Goal: Information Seeking & Learning: Learn about a topic

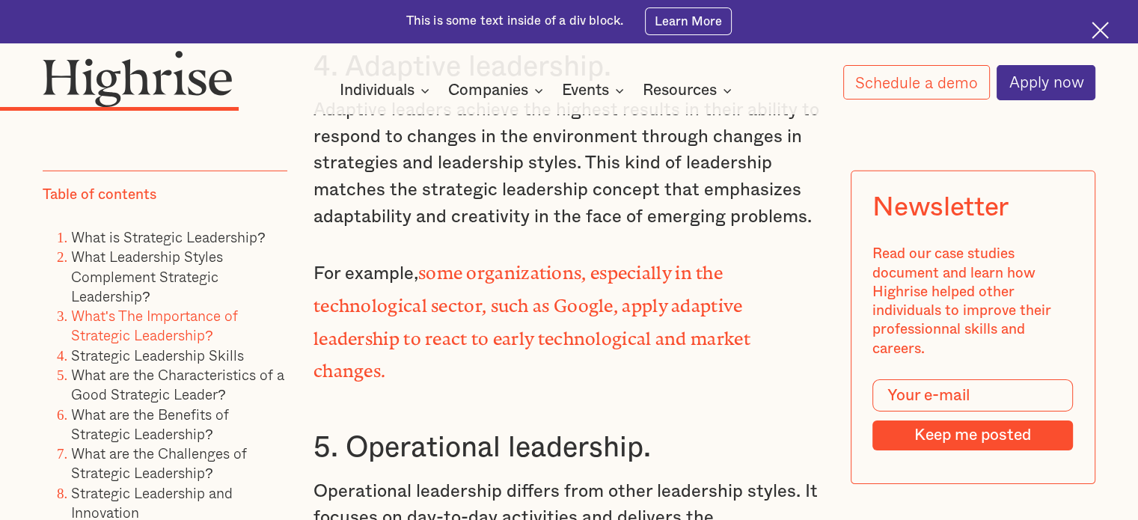
scroll to position [4746, 0]
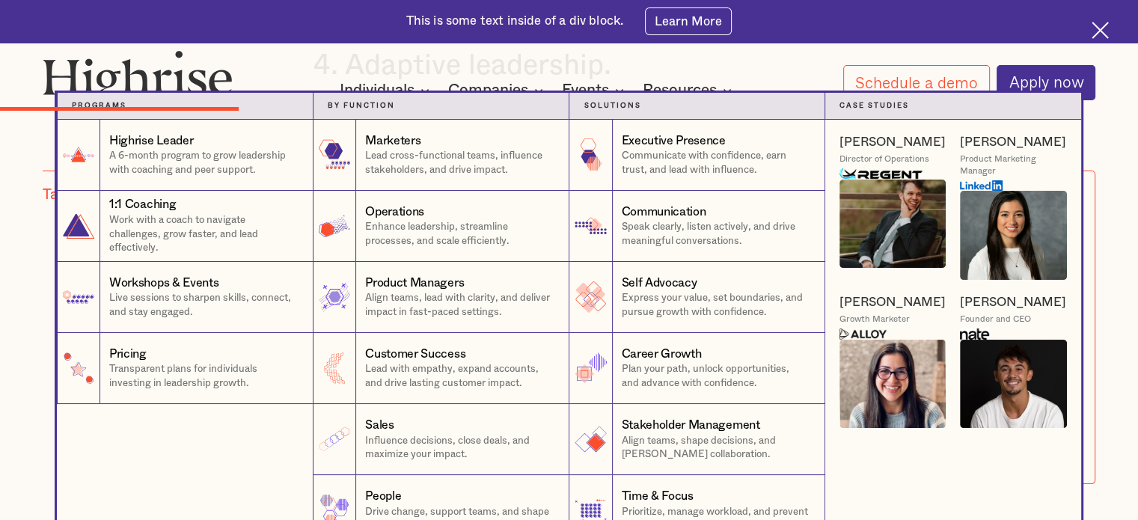
click at [1122, 367] on nav "Programs 1 Highrise Leader A 6-month program to grow leadership with coaching a…" at bounding box center [569, 319] width 1138 height 453
click at [1122, 179] on nav "Programs 1 Highrise Leader A 6-month program to grow leadership with coaching a…" at bounding box center [569, 319] width 1138 height 453
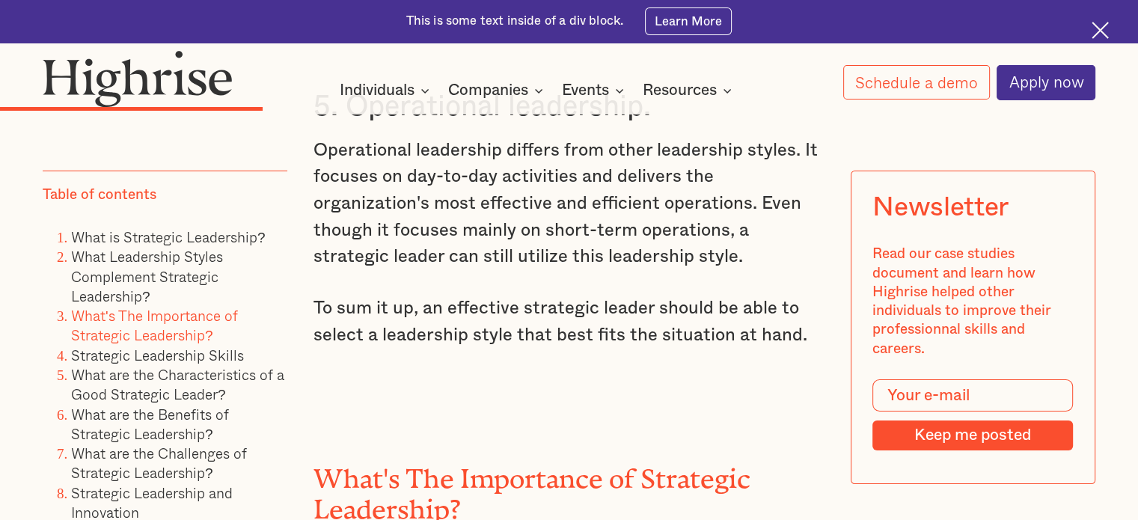
scroll to position [5088, 0]
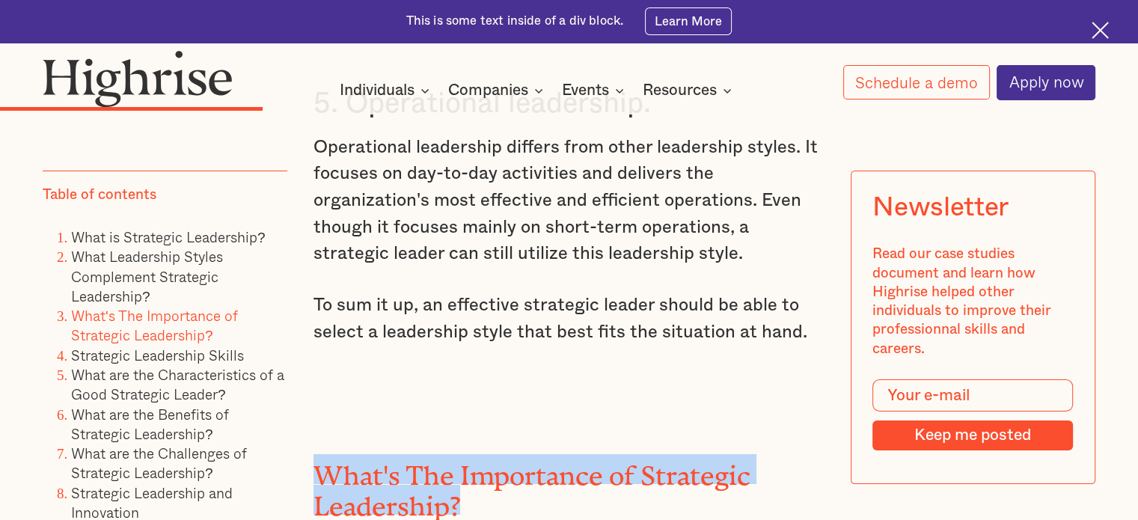
drag, startPoint x: 308, startPoint y: 346, endPoint x: 462, endPoint y: 375, distance: 156.7
copy h2 "What's The Importance of Strategic Leadership?"
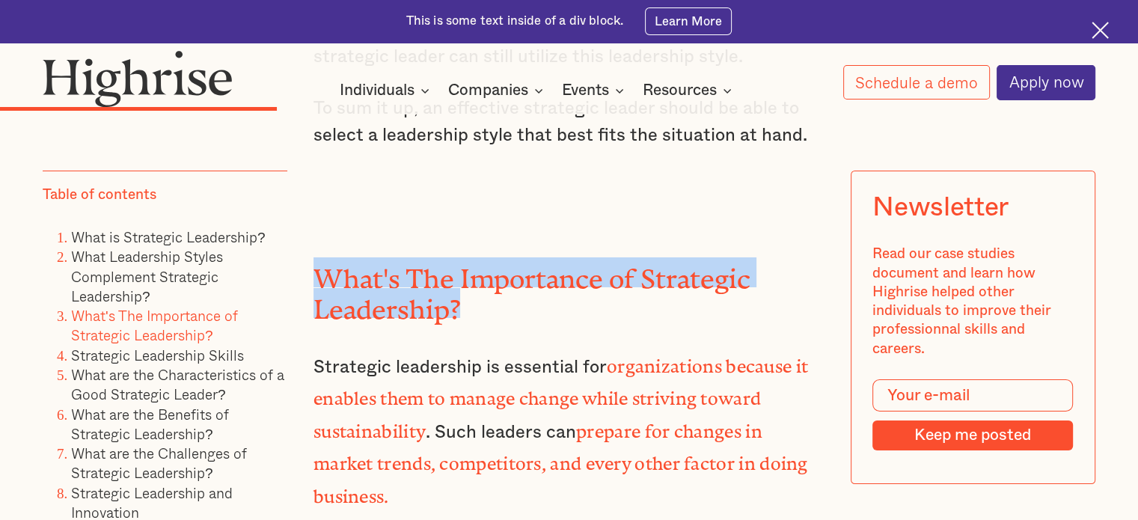
scroll to position [5286, 0]
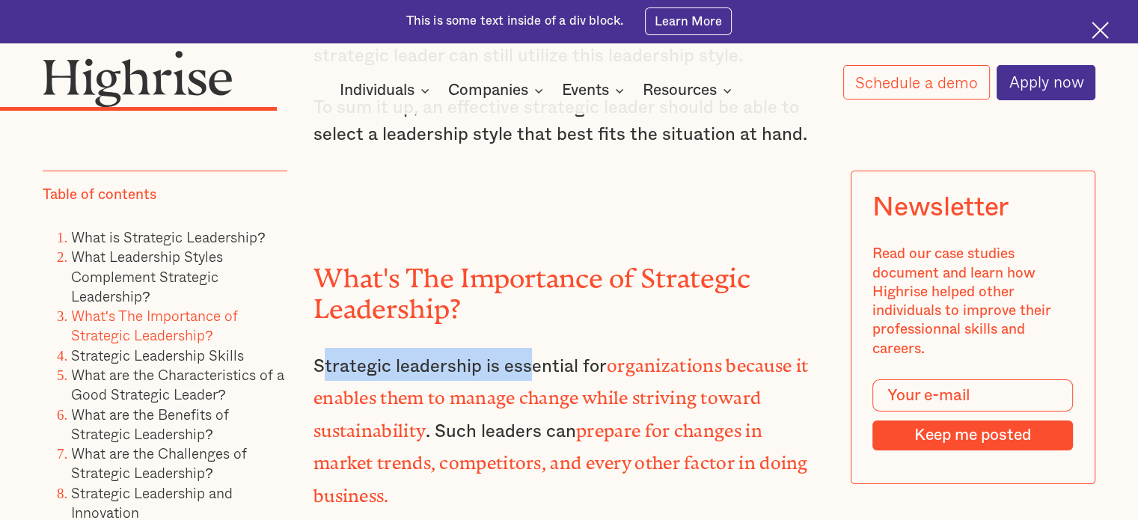
drag, startPoint x: 317, startPoint y: 243, endPoint x: 524, endPoint y: 251, distance: 207.4
click at [524, 348] on p "Strategic leadership is essential for organizations because it enables them to …" at bounding box center [569, 429] width 511 height 163
click at [374, 348] on p "Strategic leadership is essential for organizations because it enables them to …" at bounding box center [569, 429] width 511 height 163
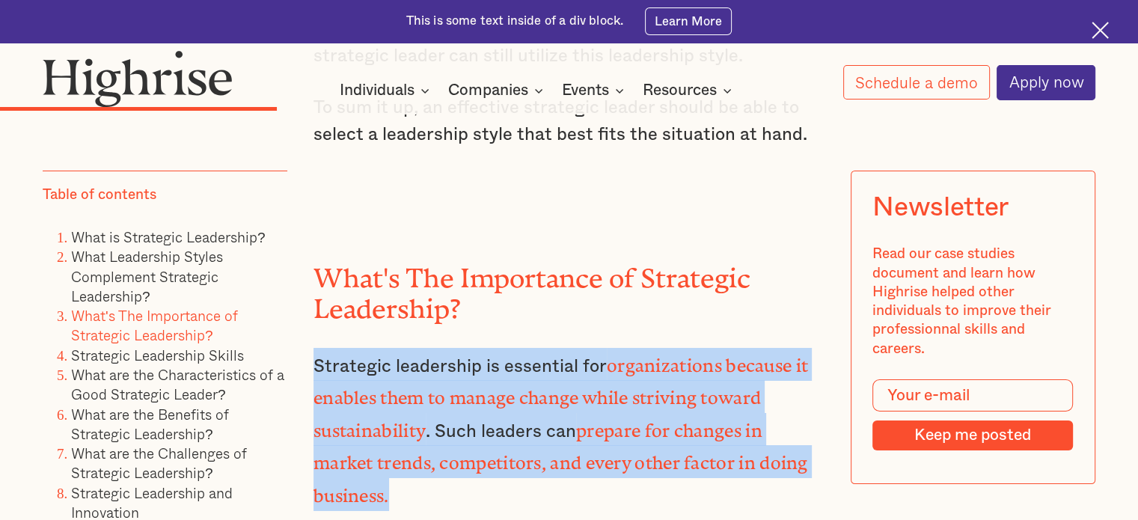
drag, startPoint x: 311, startPoint y: 242, endPoint x: 661, endPoint y: 349, distance: 366.0
click at [661, 349] on p "Strategic leadership is essential for organizations because it enables them to …" at bounding box center [569, 429] width 511 height 163
copy p "Strategic leadership is essential for organizations because it enables them to …"
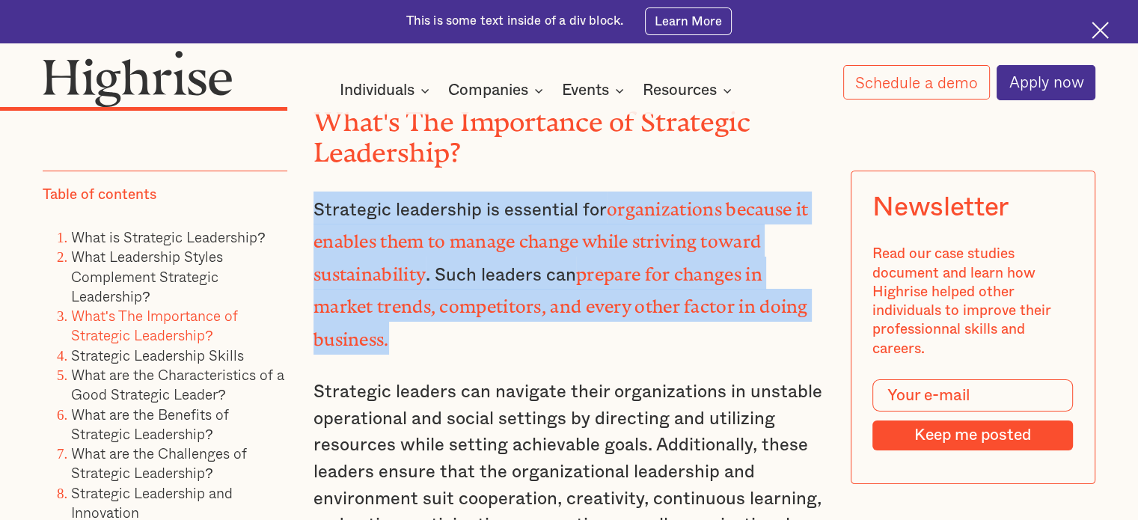
scroll to position [5444, 0]
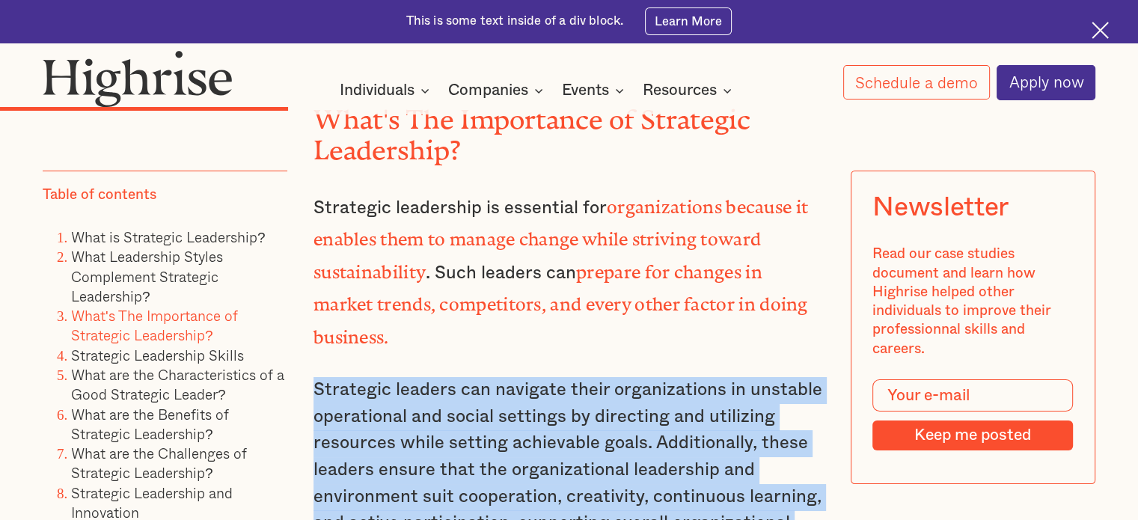
drag, startPoint x: 308, startPoint y: 248, endPoint x: 440, endPoint y: 400, distance: 202.1
copy p "Strategic leaders can navigate their organizations in unstable operational and …"
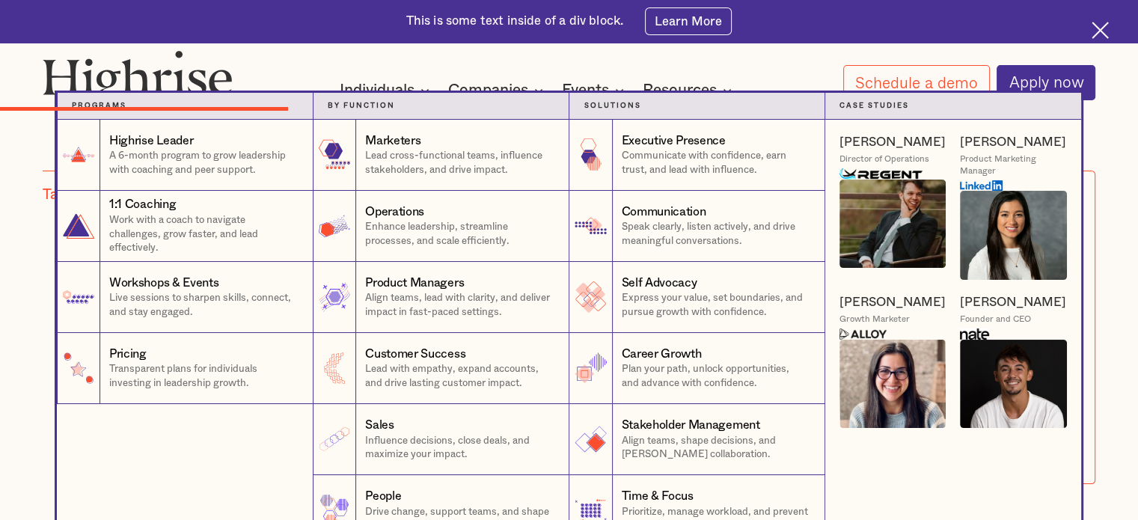
click at [1119, 464] on nav "Programs 1 Highrise Leader A 6-month program to grow leadership with coaching a…" at bounding box center [569, 319] width 1138 height 453
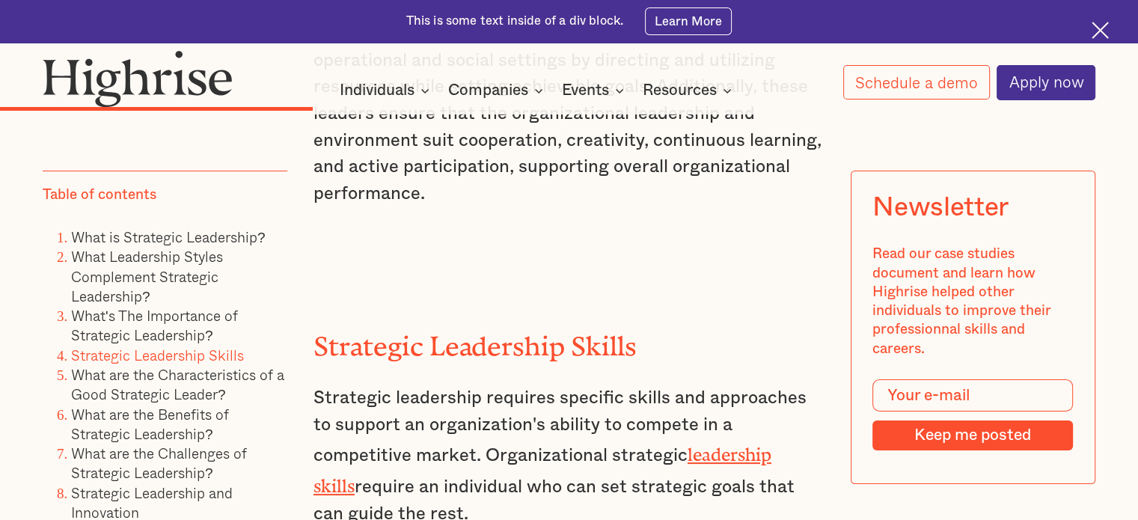
scroll to position [5802, 0]
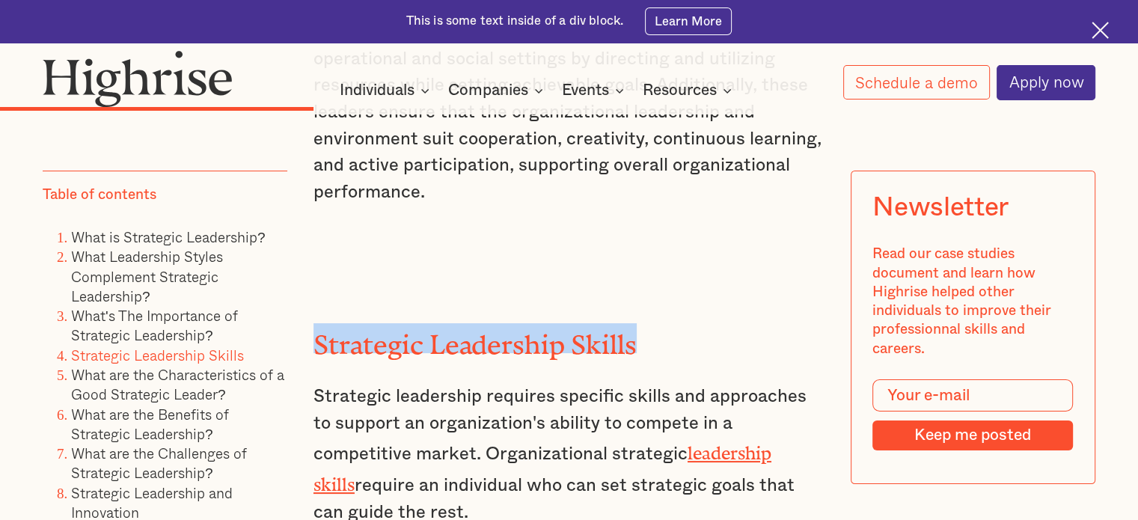
drag, startPoint x: 311, startPoint y: 189, endPoint x: 638, endPoint y: 193, distance: 327.0
click at [638, 323] on h2 "Strategic Leadership Skills" at bounding box center [569, 338] width 511 height 30
copy h2 "Strategic Leadership Skills"
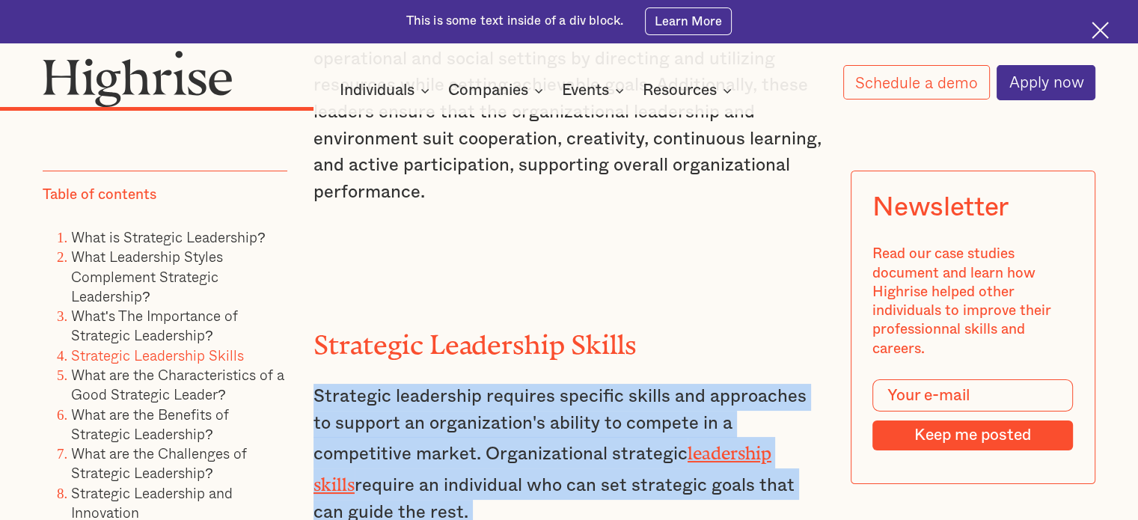
drag, startPoint x: 311, startPoint y: 260, endPoint x: 816, endPoint y: 389, distance: 520.7
copy div "Strategic leadership requires specific skills and approaches to support an orga…"
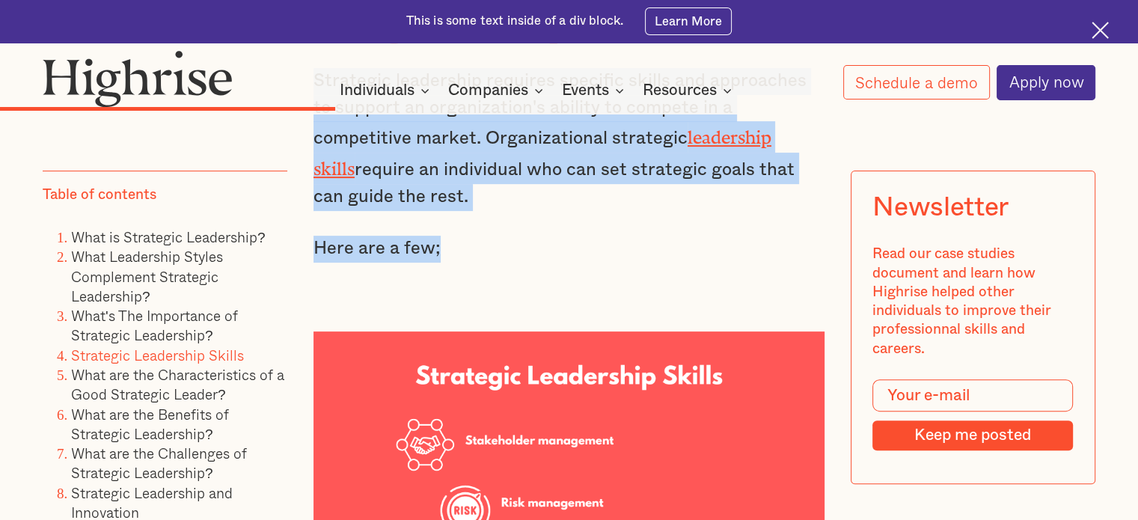
scroll to position [6119, 0]
